Goal: Task Accomplishment & Management: Manage account settings

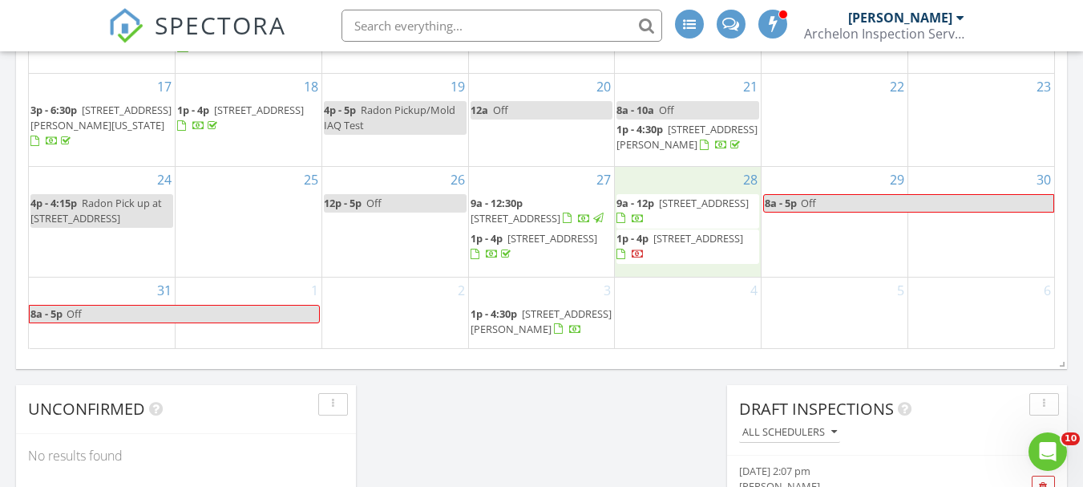
scroll to position [1484, 1108]
click at [662, 259] on span "1p - 4p 210 N 6th Terrace, Louisburg 66053" at bounding box center [688, 246] width 143 height 31
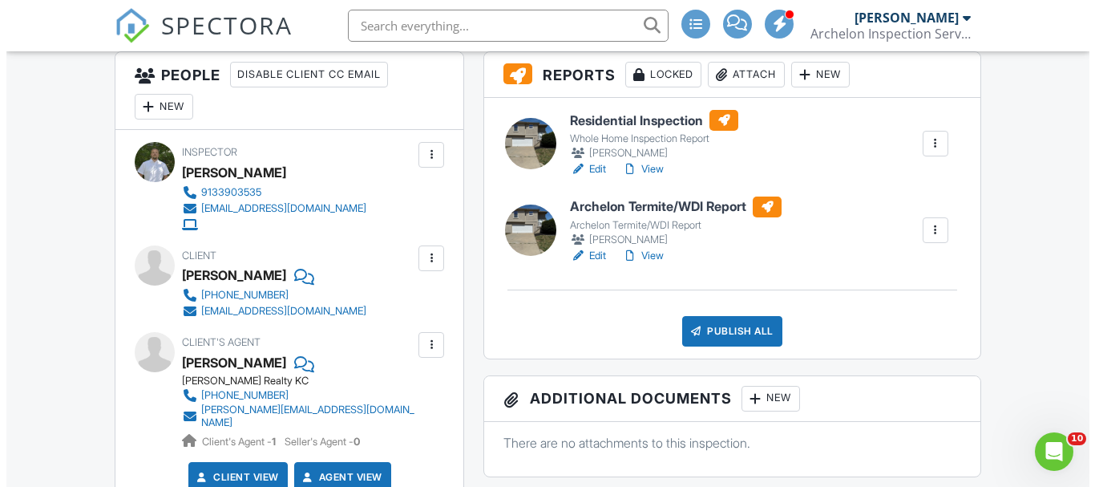
scroll to position [321, 0]
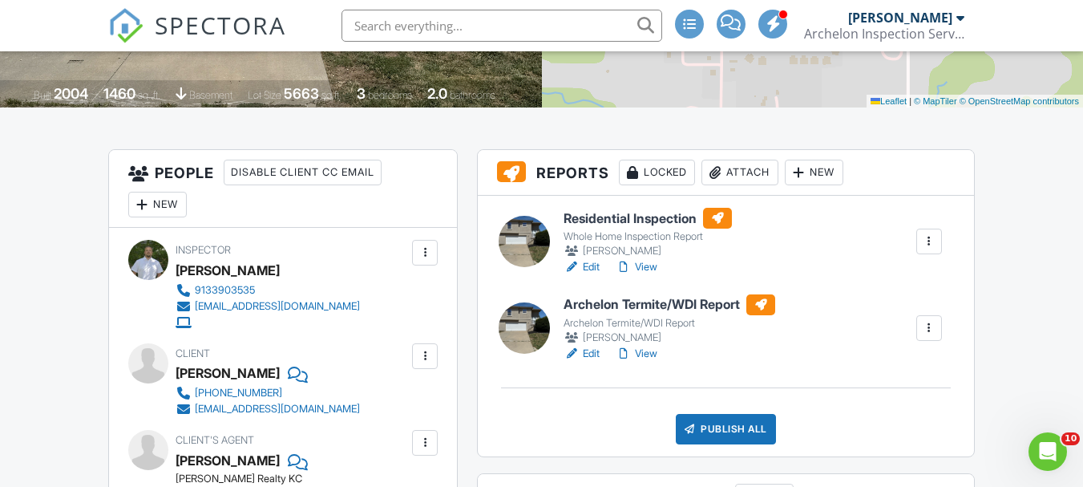
click at [168, 204] on div "New" at bounding box center [157, 205] width 59 height 26
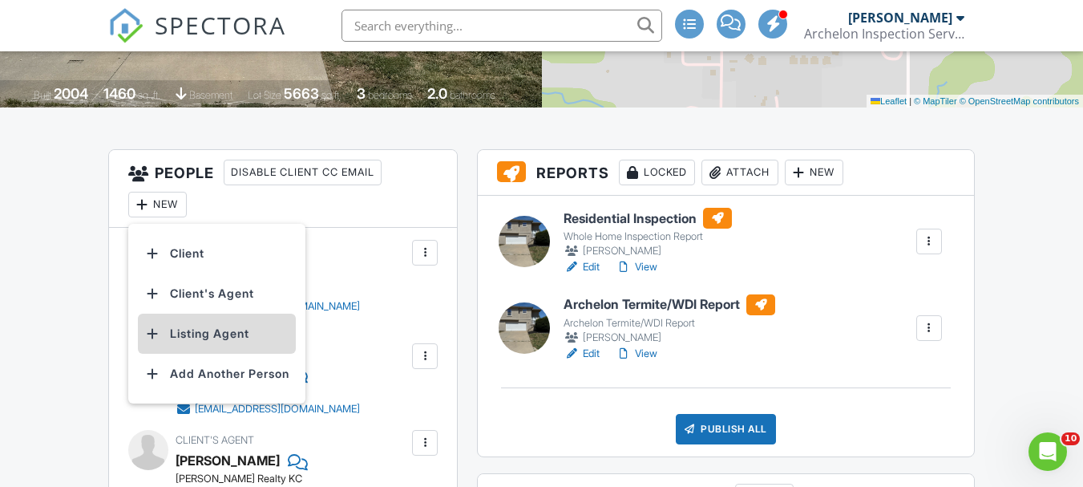
click at [225, 333] on li "Listing Agent" at bounding box center [217, 334] width 158 height 40
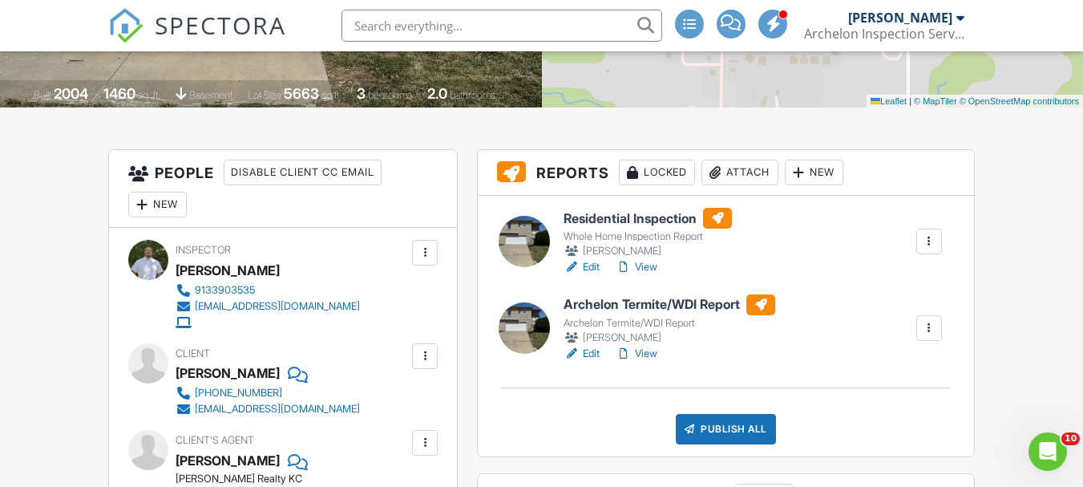
click at [597, 268] on link "Edit" at bounding box center [582, 267] width 36 height 16
